Goal: Find specific page/section: Find specific page/section

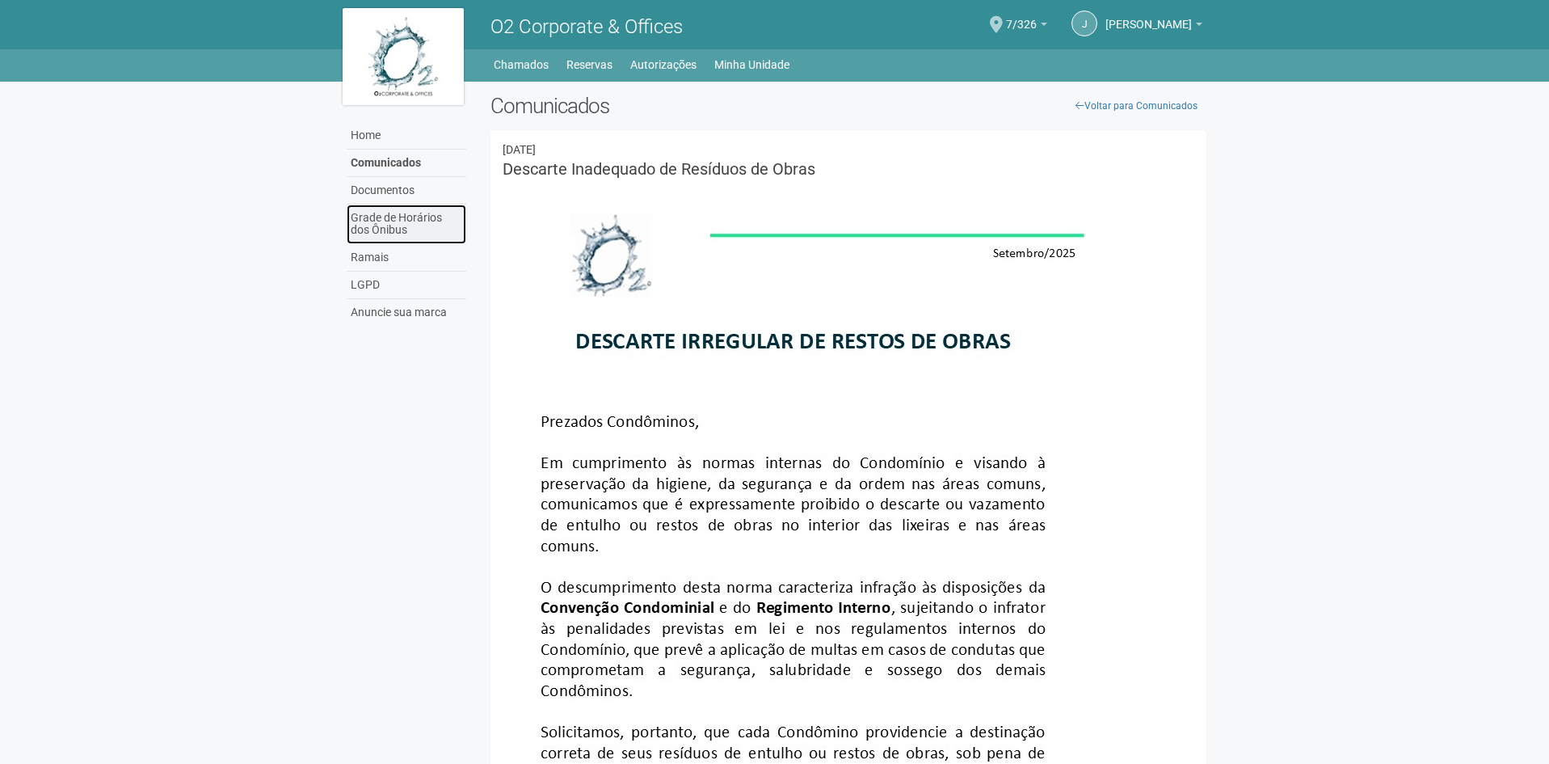
click at [399, 220] on link "Grade de Horários dos Ônibus" at bounding box center [407, 224] width 120 height 40
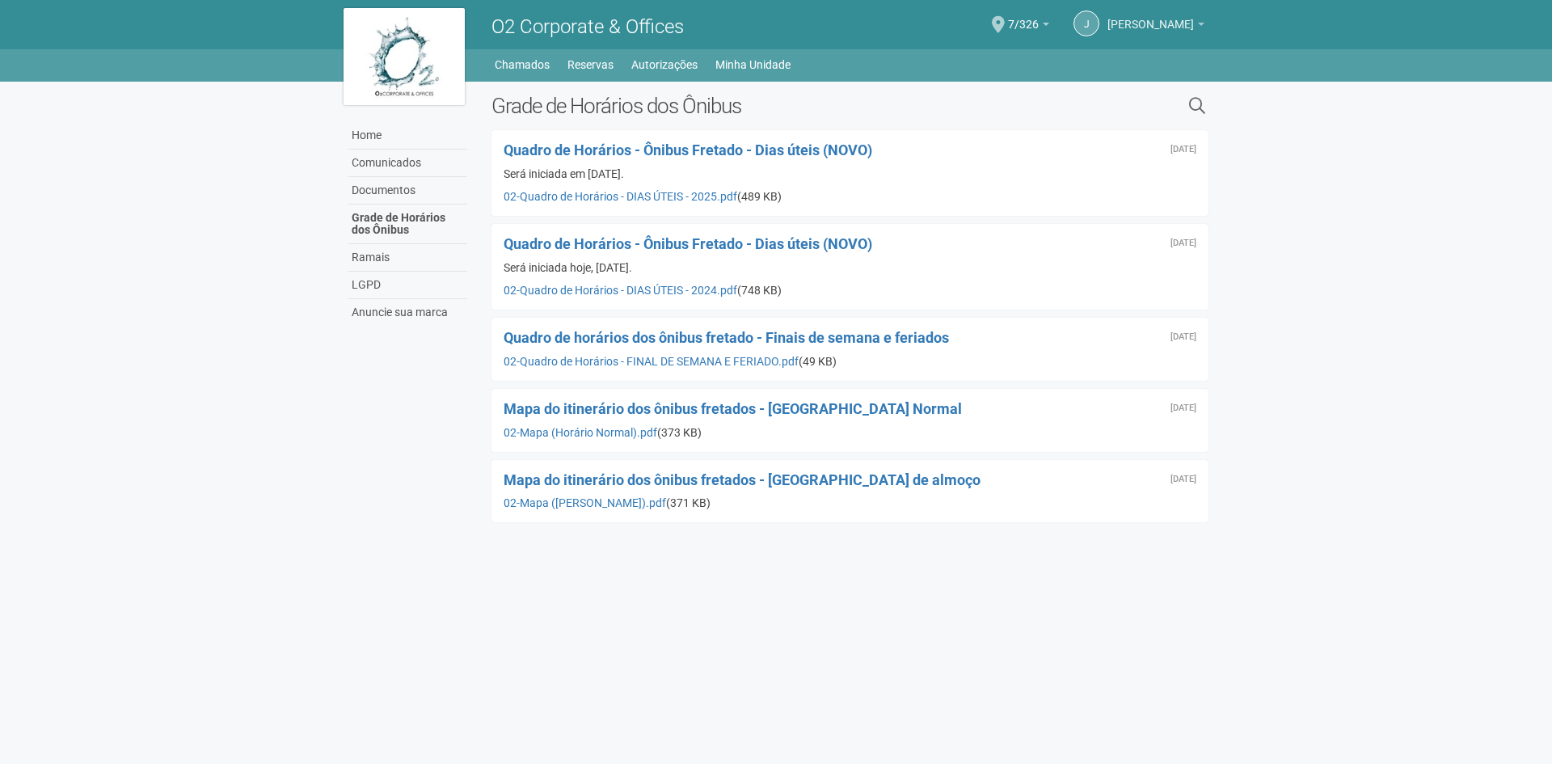
click at [1178, 19] on span "[PERSON_NAME]" at bounding box center [1150, 16] width 86 height 28
click at [401, 130] on link "Home" at bounding box center [407, 135] width 120 height 27
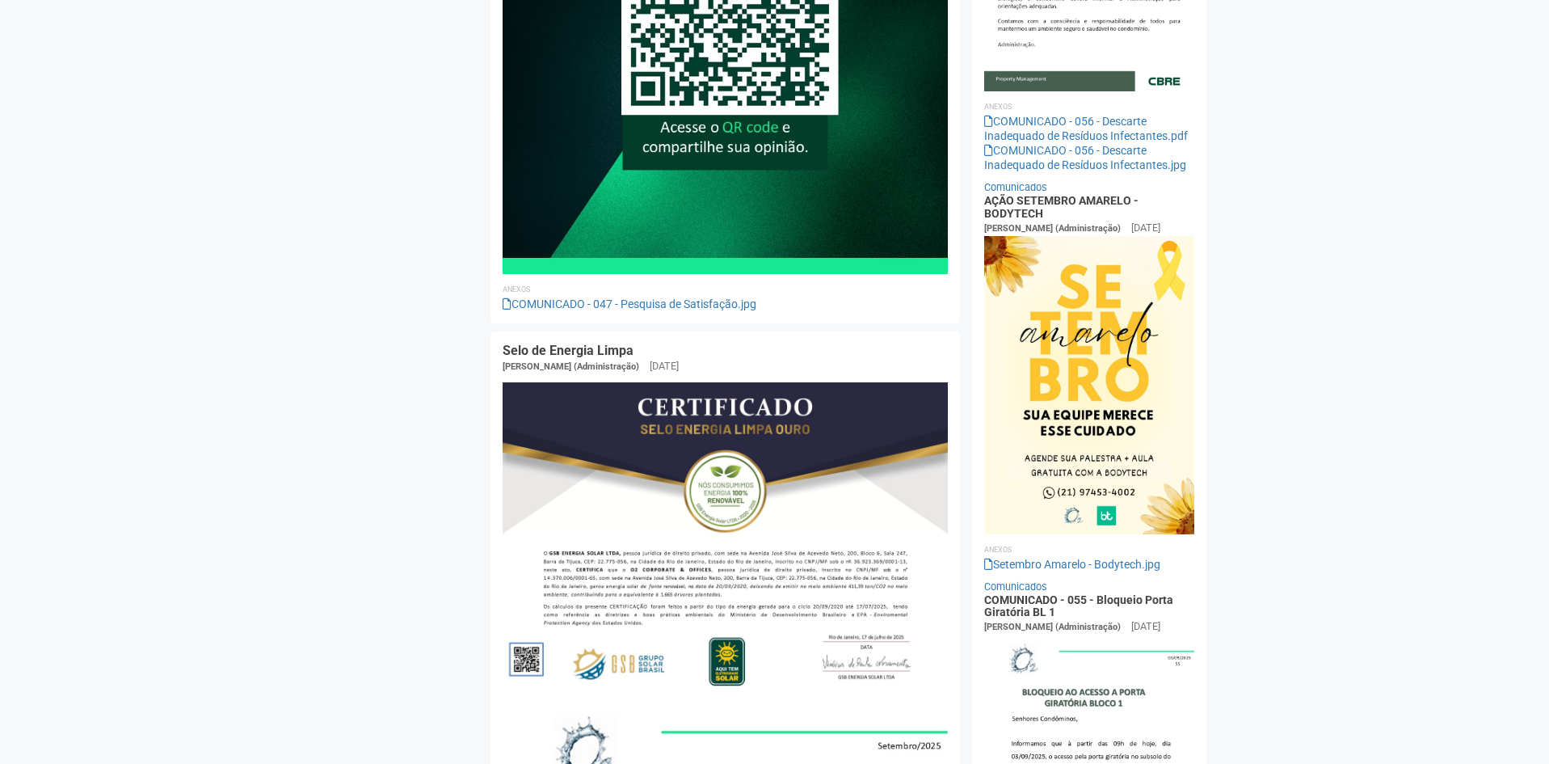
scroll to position [1131, 0]
